Goal: Check status: Check status

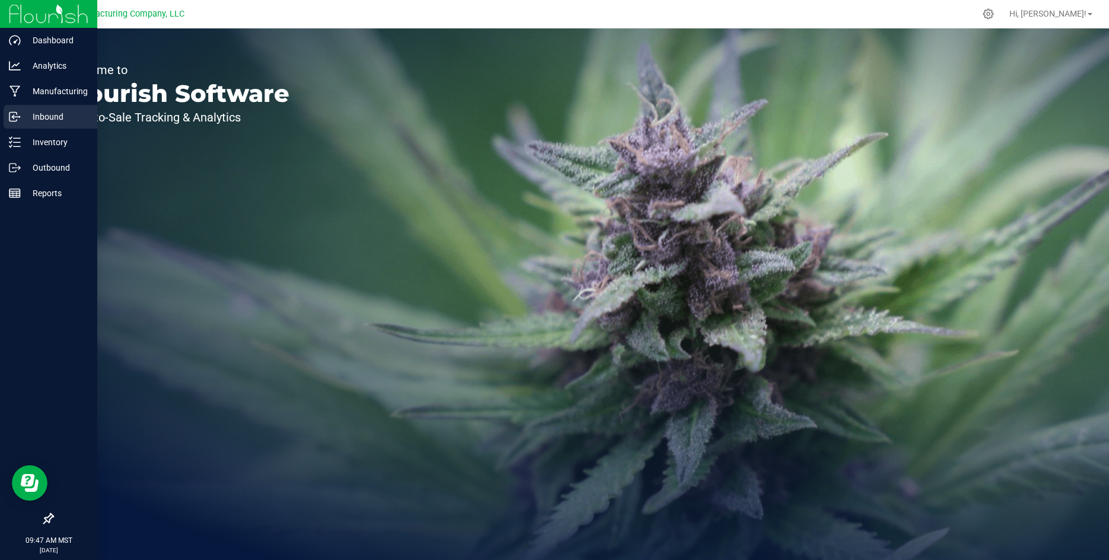
click at [48, 117] on p "Inbound" at bounding box center [56, 117] width 71 height 14
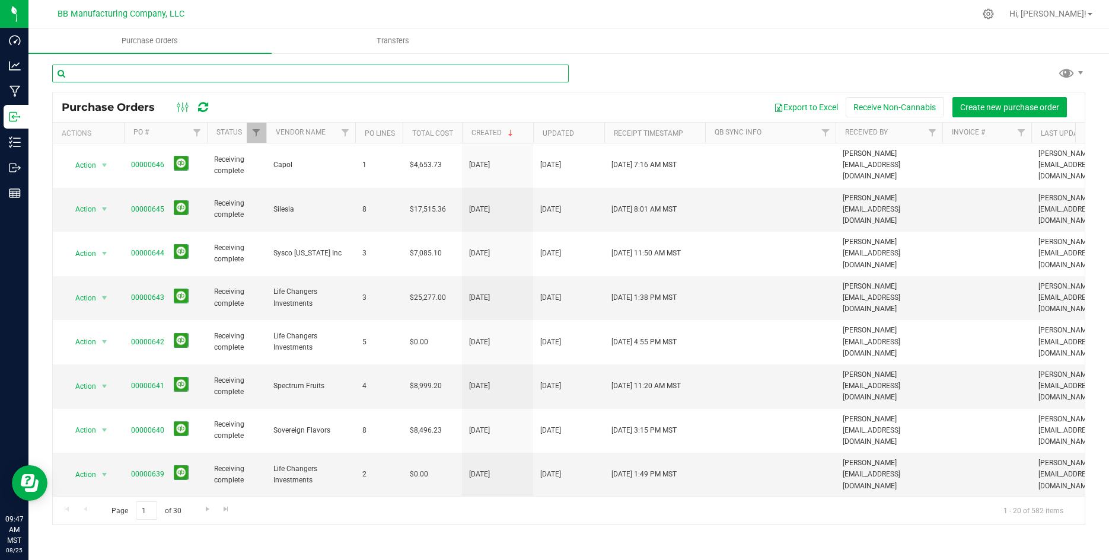
click at [122, 72] on input "text" at bounding box center [310, 74] width 517 height 18
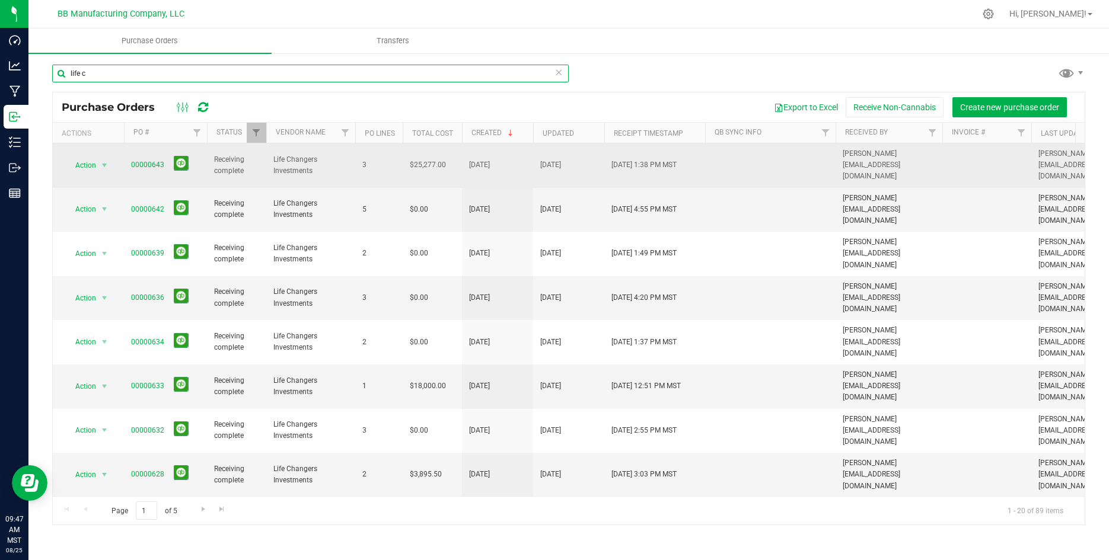
type input "life c"
click at [244, 158] on span "Receiving complete" at bounding box center [236, 165] width 45 height 23
click at [138, 161] on link "00000643" at bounding box center [147, 165] width 33 height 8
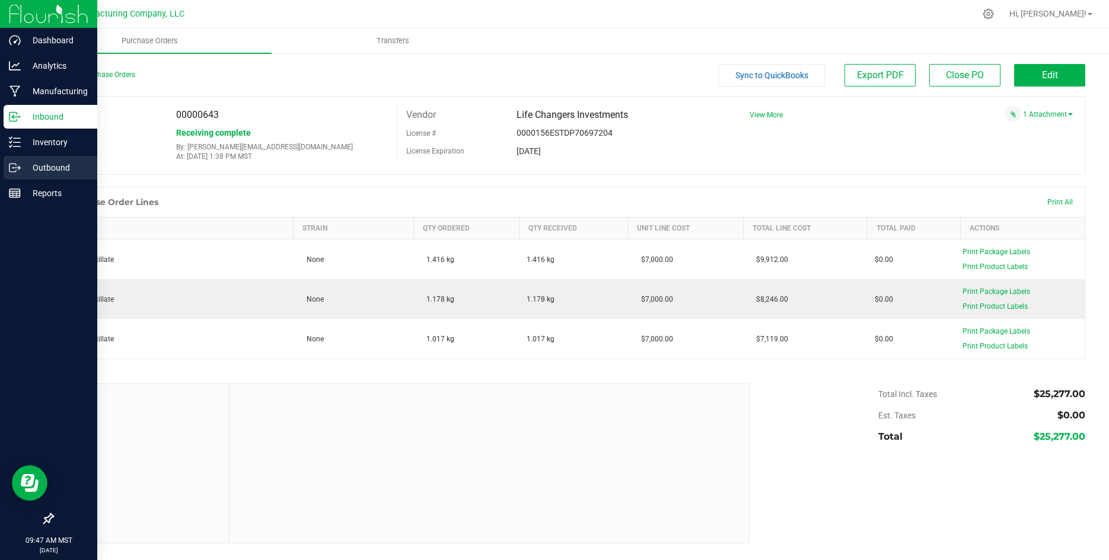
click at [37, 161] on p "Outbound" at bounding box center [56, 168] width 71 height 14
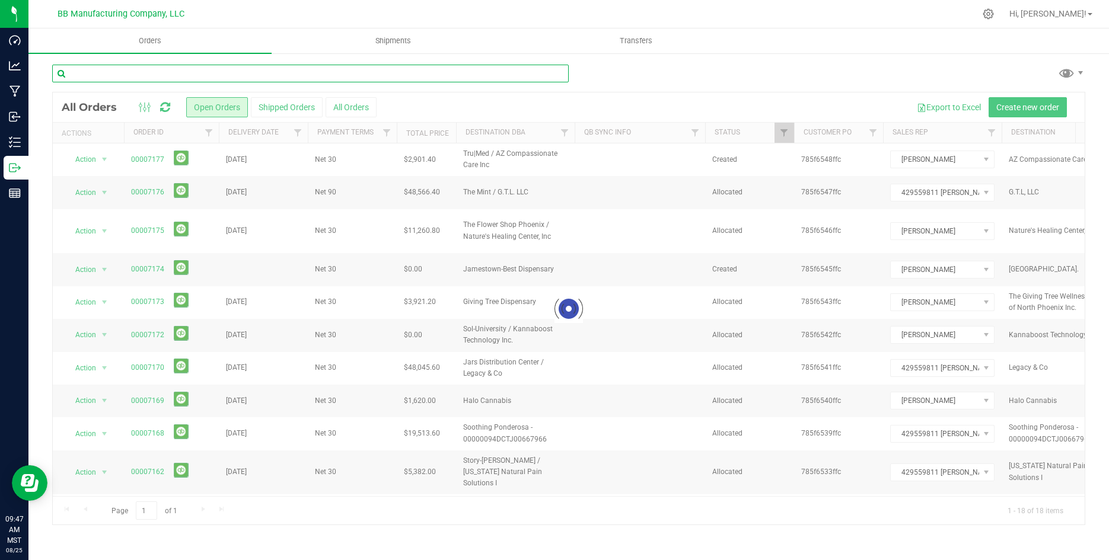
click at [154, 72] on input "text" at bounding box center [310, 74] width 517 height 18
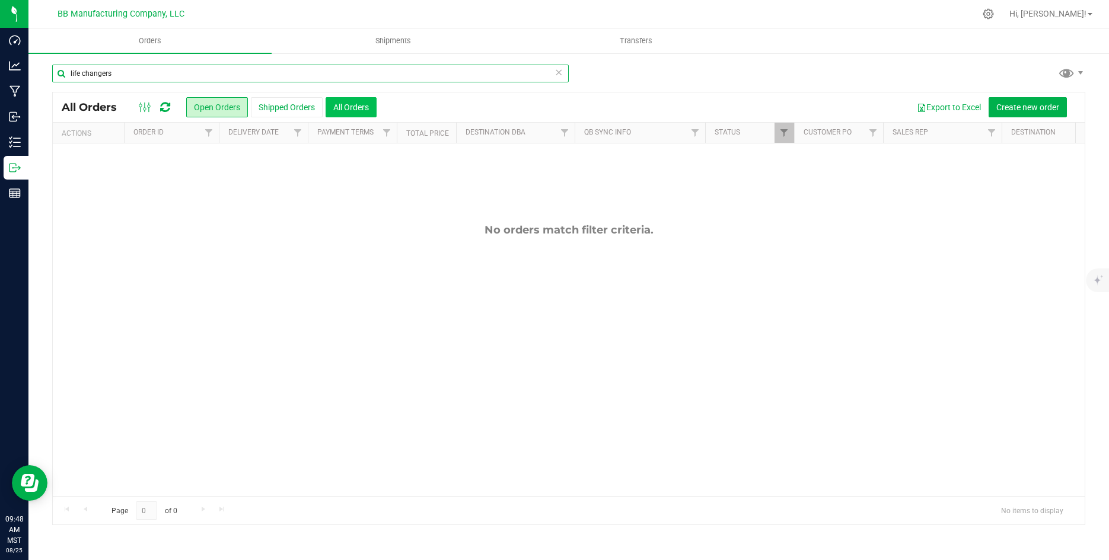
type input "life changers"
click at [346, 105] on button "All Orders" at bounding box center [351, 107] width 51 height 20
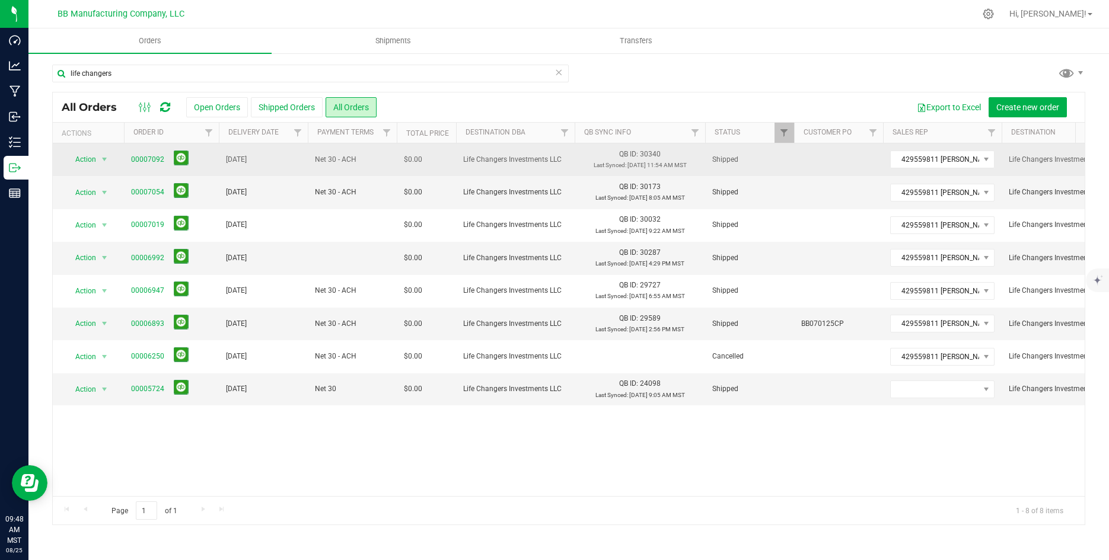
click at [247, 160] on span "[DATE]" at bounding box center [236, 159] width 21 height 11
click at [138, 155] on link "00007092" at bounding box center [147, 159] width 33 height 11
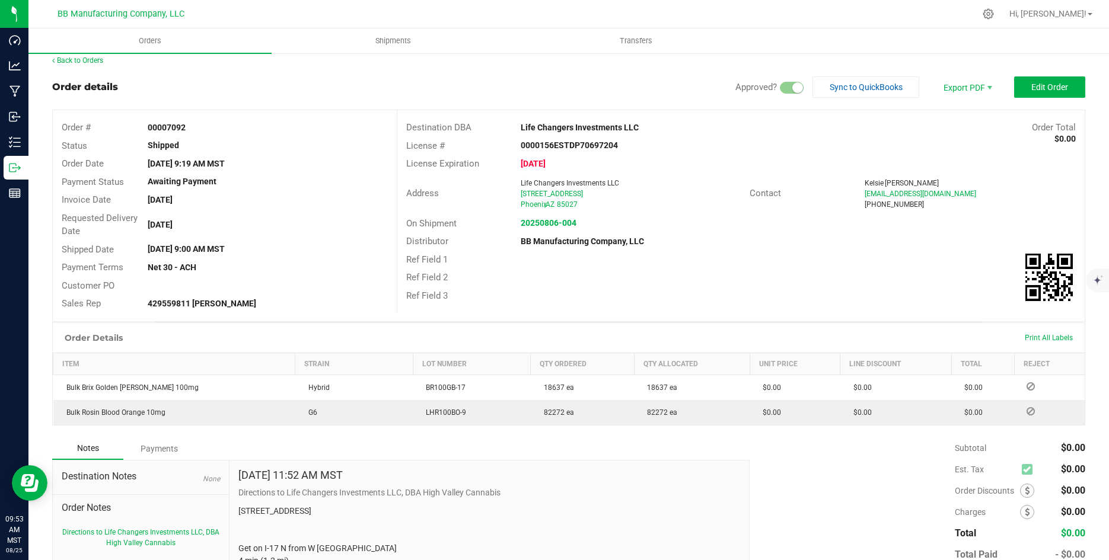
scroll to position [15, 0]
